Goal: Task Accomplishment & Management: Use online tool/utility

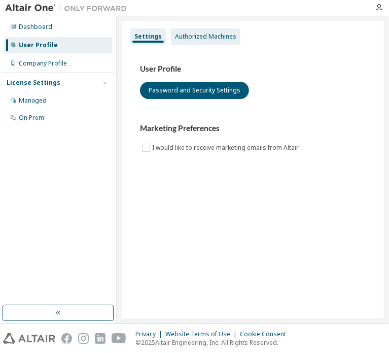
click at [188, 30] on div "Authorized Machines" at bounding box center [206, 36] width 70 height 16
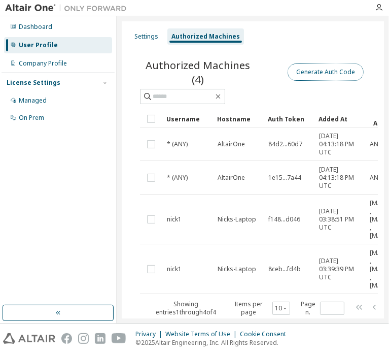
click at [309, 73] on button "Generate Auth Code" at bounding box center [326, 71] width 76 height 17
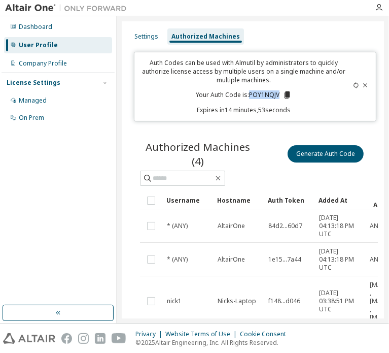
drag, startPoint x: 248, startPoint y: 96, endPoint x: 277, endPoint y: 97, distance: 28.4
click at [277, 97] on p "Your Auth Code is: POY1NQJV" at bounding box center [244, 94] width 96 height 9
copy p "POY1NQJV"
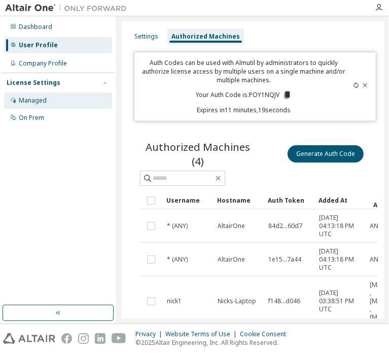
click at [34, 99] on div "Managed" at bounding box center [33, 100] width 28 height 8
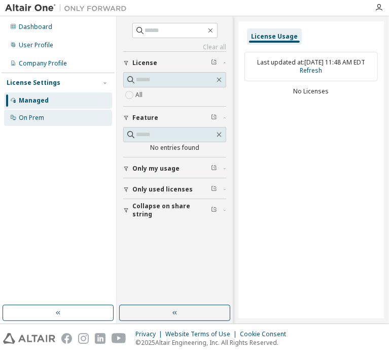
click at [31, 122] on div "On Prem" at bounding box center [58, 118] width 108 height 16
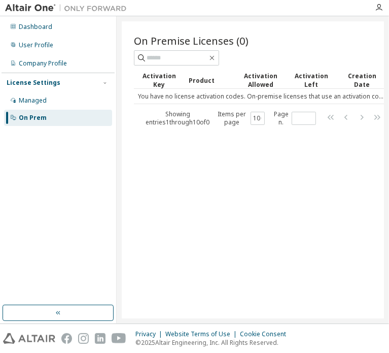
drag, startPoint x: 203, startPoint y: 174, endPoint x: 210, endPoint y: 177, distance: 8.0
click at [76, 103] on div "Managed" at bounding box center [58, 100] width 108 height 16
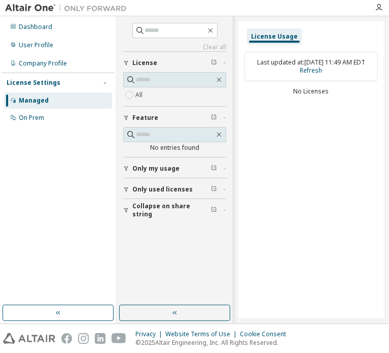
click at [153, 168] on span "Only my usage" at bounding box center [155, 168] width 47 height 8
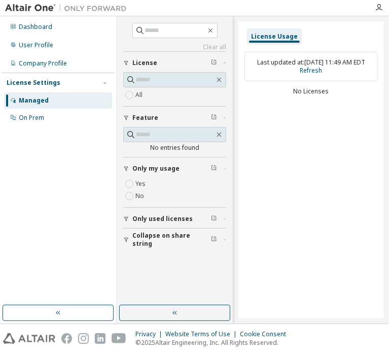
click at [153, 168] on span "Only my usage" at bounding box center [155, 168] width 47 height 8
